Goal: Information Seeking & Learning: Learn about a topic

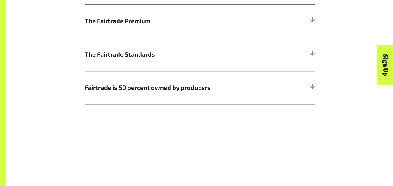
scroll to position [393, 0]
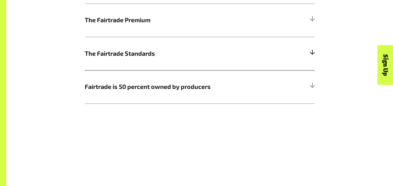
click at [279, 60] on h5 "The Fairtrade Standards" at bounding box center [200, 53] width 230 height 33
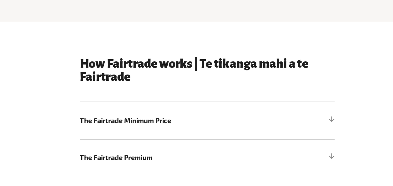
scroll to position [261, 0]
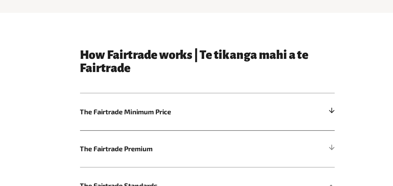
click at [167, 119] on span "The Fairtrade Minimum Price" at bounding box center [171, 118] width 173 height 9
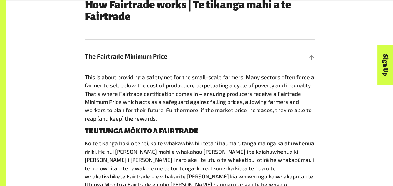
scroll to position [325, 0]
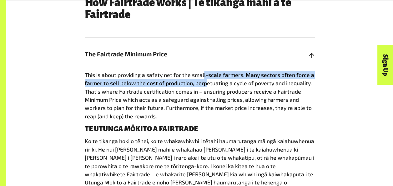
drag, startPoint x: 203, startPoint y: 78, endPoint x: 205, endPoint y: 81, distance: 3.2
click at [205, 81] on p "This is about providing a safety net for the small-scale farmers. Many sectors …" at bounding box center [200, 95] width 230 height 49
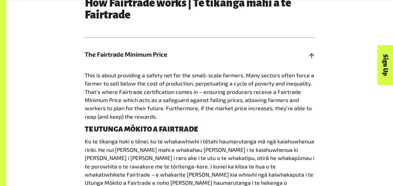
click at [209, 112] on span "This is about providing a safety net for the small-scale farmers. Many sectors …" at bounding box center [199, 96] width 229 height 48
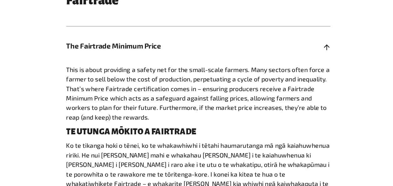
drag, startPoint x: 200, startPoint y: 78, endPoint x: 205, endPoint y: 117, distance: 39.0
click at [205, 117] on p "This is about providing a safety net for the small-scale farmers. Many sectors …" at bounding box center [200, 95] width 230 height 49
drag, startPoint x: 205, startPoint y: 117, endPoint x: 203, endPoint y: 114, distance: 4.1
click at [203, 114] on p "This is about providing a safety net for the small-scale farmers. Many sectors …" at bounding box center [200, 95] width 230 height 49
click at [201, 97] on p "This is about providing a safety net for the small-scale farmers. Many sectors …" at bounding box center [200, 95] width 230 height 49
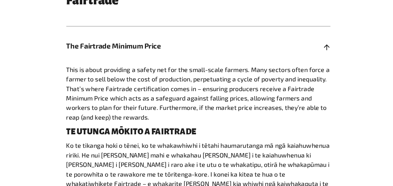
drag, startPoint x: 202, startPoint y: 78, endPoint x: 211, endPoint y: 117, distance: 40.3
click at [211, 117] on p "This is about providing a safety net for the small-scale farmers. Many sectors …" at bounding box center [200, 95] width 230 height 49
drag, startPoint x: 211, startPoint y: 117, endPoint x: 209, endPoint y: 112, distance: 5.9
click at [209, 112] on span "This is about providing a safety net for the small-scale farmers. Many sectors …" at bounding box center [199, 96] width 229 height 48
click at [207, 106] on p "This is about providing a safety net for the small-scale farmers. Many sectors …" at bounding box center [200, 95] width 230 height 49
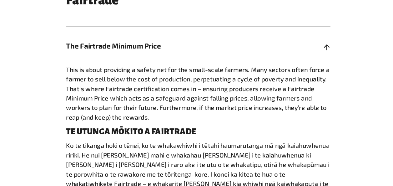
drag, startPoint x: 204, startPoint y: 79, endPoint x: 211, endPoint y: 115, distance: 37.2
click at [211, 115] on p "This is about providing a safety net for the small-scale farmers. Many sectors …" at bounding box center [200, 95] width 230 height 49
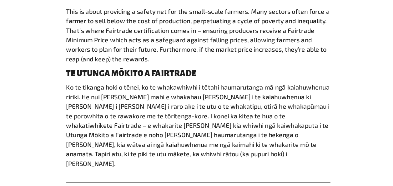
scroll to position [367, 0]
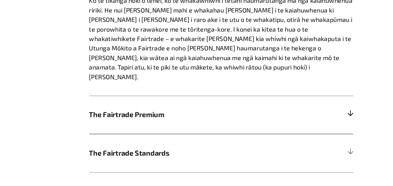
click at [189, 119] on span "The Fairtrade Premium" at bounding box center [171, 123] width 173 height 9
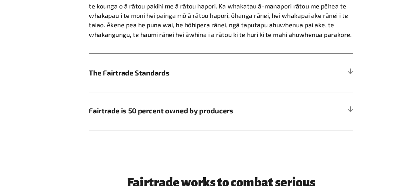
scroll to position [487, 0]
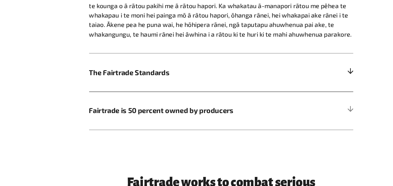
click at [195, 87] on span "The Fairtrade Standards" at bounding box center [171, 86] width 173 height 9
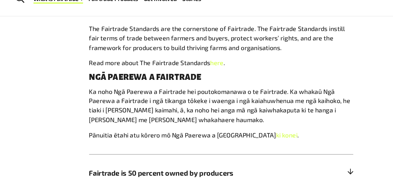
scroll to position [419, 0]
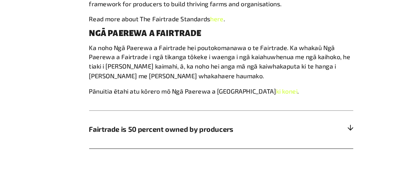
click at [195, 136] on span "Fairtrade is 50 percent owned by producers" at bounding box center [171, 135] width 173 height 9
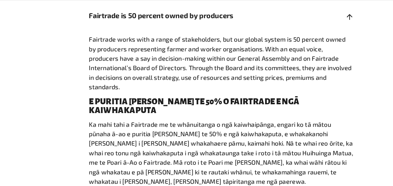
scroll to position [465, 0]
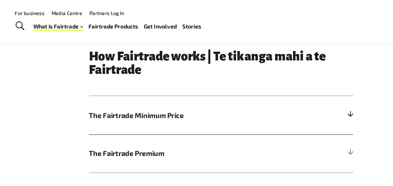
click at [193, 107] on h5 "The Fairtrade Minimum Price" at bounding box center [200, 99] width 230 height 33
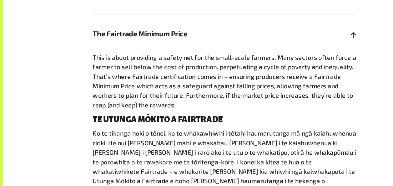
scroll to position [327, 0]
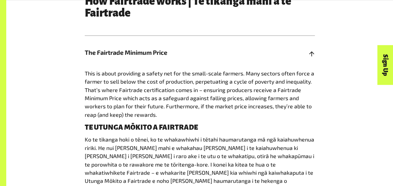
drag, startPoint x: 185, startPoint y: 93, endPoint x: 137, endPoint y: 69, distance: 54.4
click at [137, 69] on h5 "The Fairtrade Minimum Price" at bounding box center [200, 52] width 230 height 33
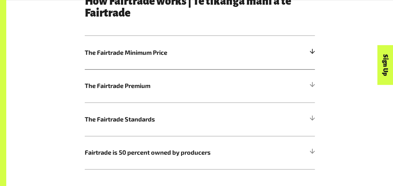
scroll to position [368, 0]
